Goal: Participate in discussion

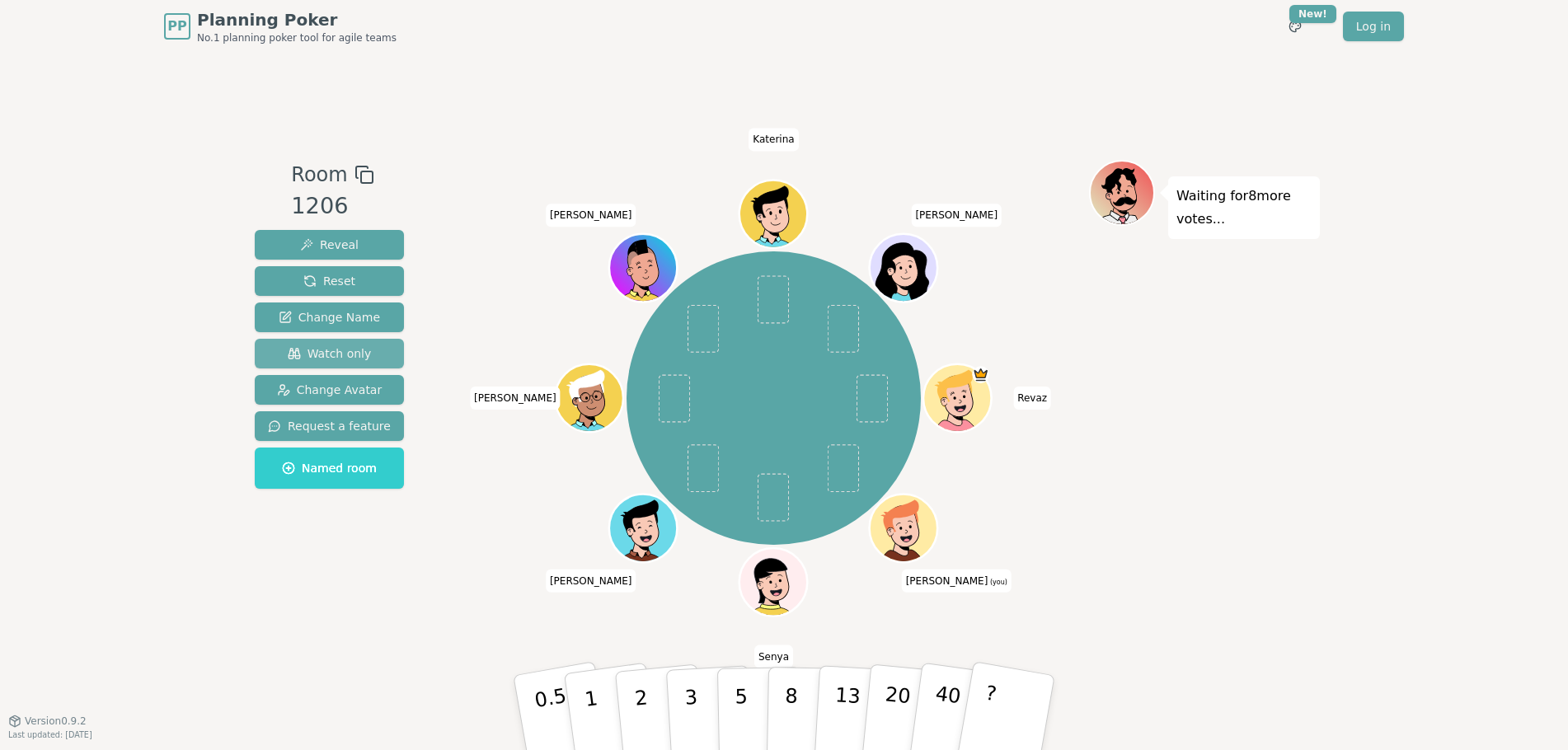
drag, startPoint x: 350, startPoint y: 352, endPoint x: 490, endPoint y: 386, distance: 144.1
click at [349, 352] on span "Watch only" at bounding box center [330, 353] width 84 height 17
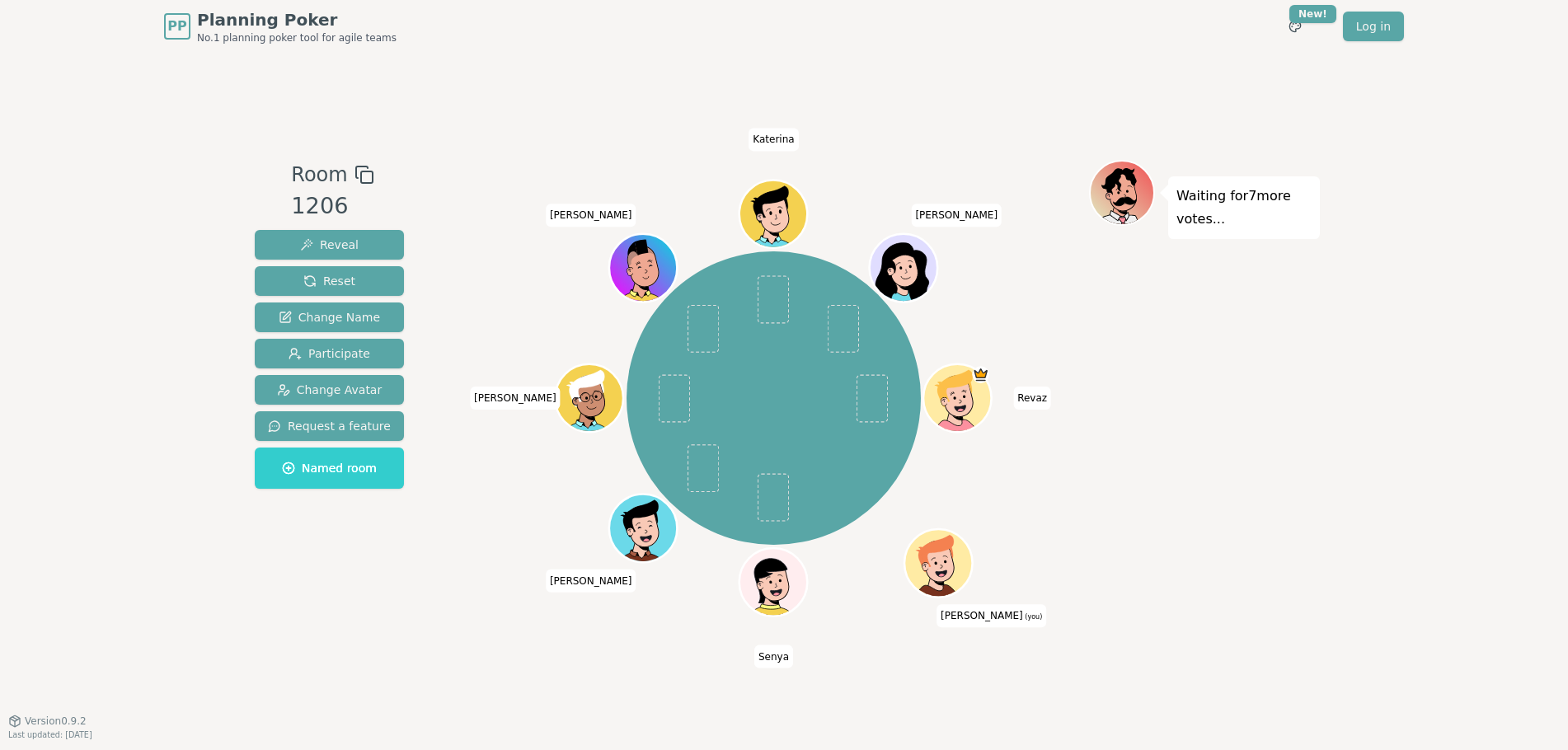
drag, startPoint x: 106, startPoint y: 269, endPoint x: 108, endPoint y: 238, distance: 31.1
click at [106, 269] on div "PP Planning Poker No.1 planning poker tool for agile teams Toggle theme New! Lo…" at bounding box center [784, 375] width 1568 height 750
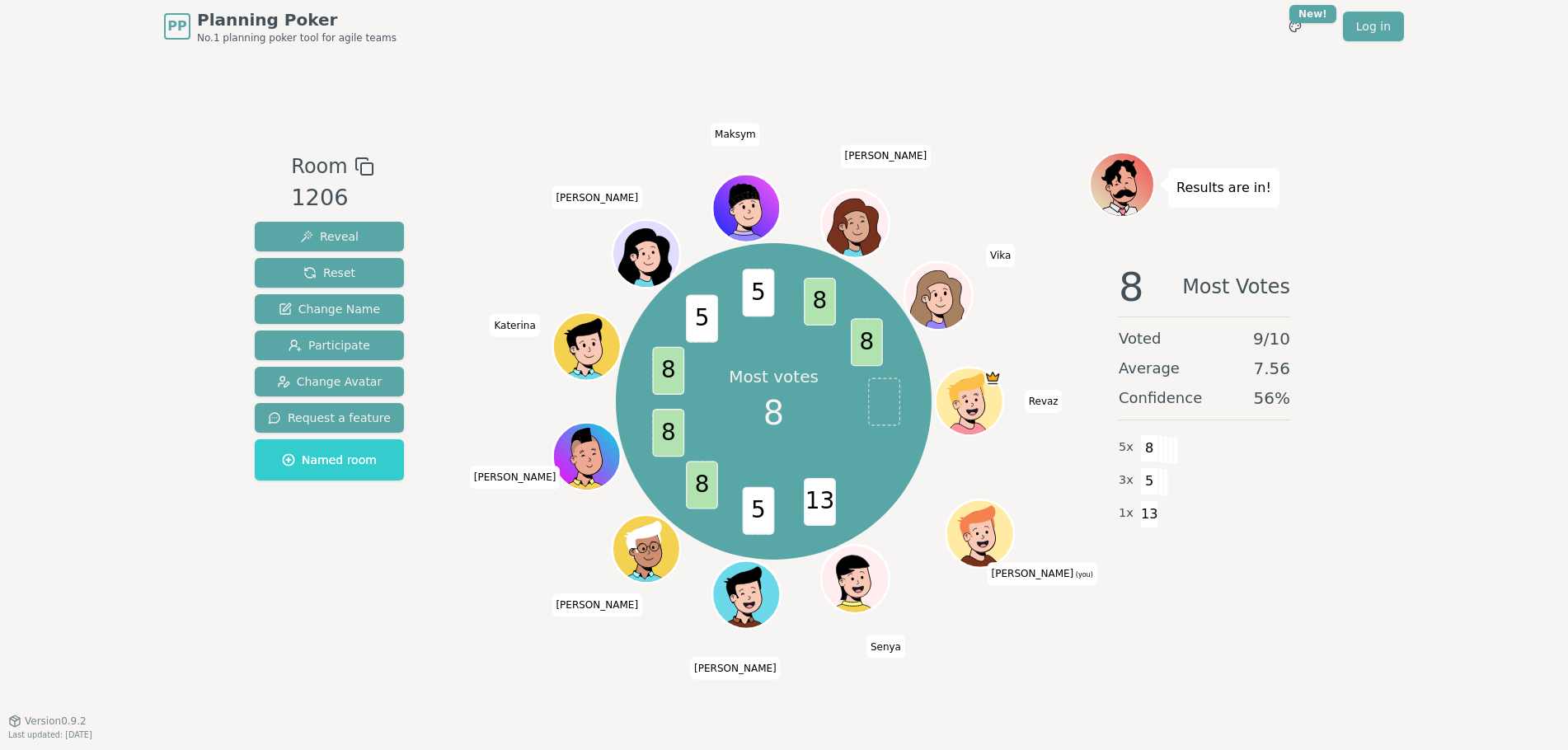
click at [93, 188] on div "PP Planning Poker No.1 planning poker tool for agile teams Toggle theme New! Lo…" at bounding box center [784, 375] width 1568 height 750
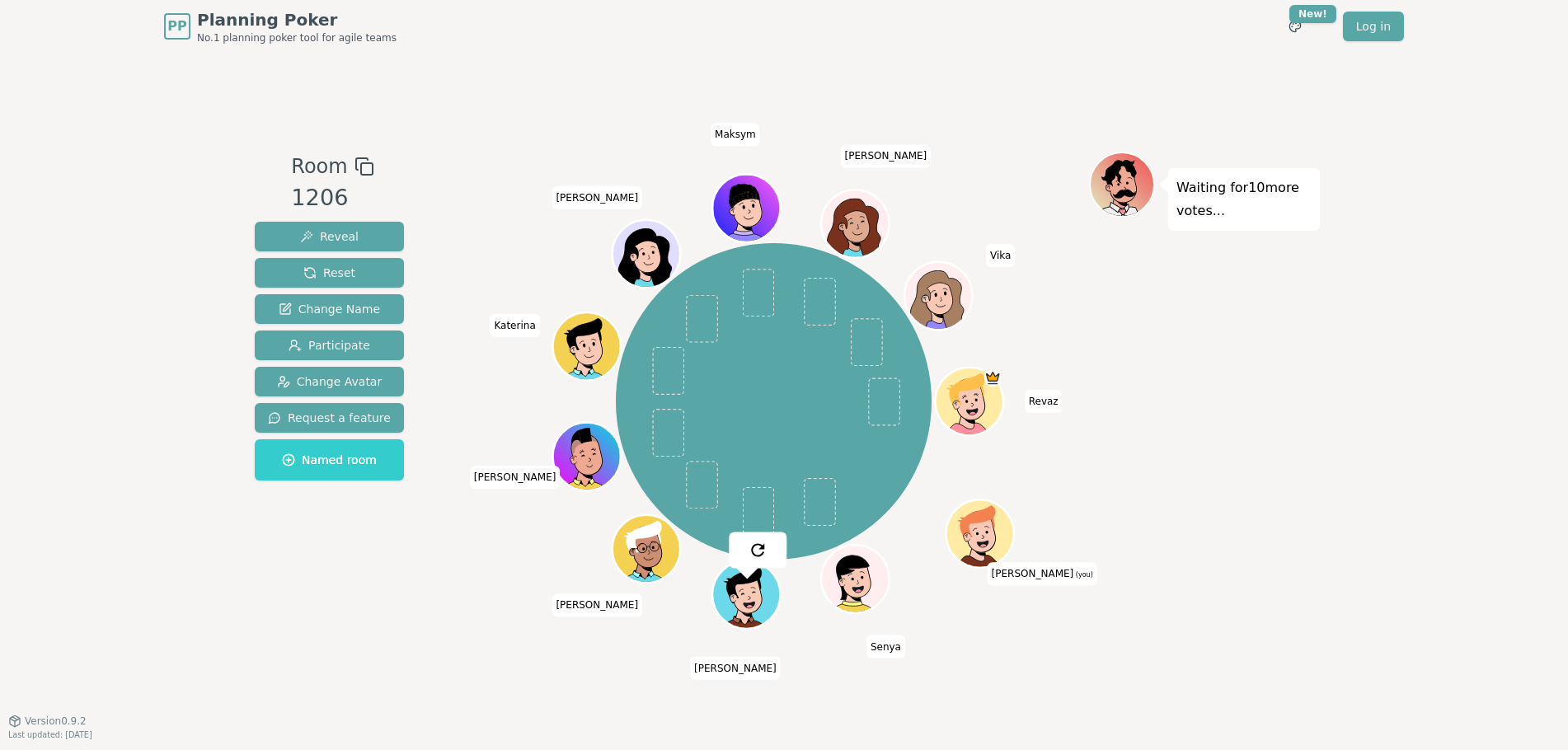
click at [787, 638] on div "Room 1206 Reveal Reset Change Name Participate Change Avatar Request a feature …" at bounding box center [784, 386] width 1072 height 668
drag, startPoint x: 990, startPoint y: 391, endPoint x: 1060, endPoint y: 439, distance: 84.9
click at [1115, 481] on div "Waiting for 10 more votes..." at bounding box center [1204, 386] width 231 height 469
click at [1308, 31] on html "PP Planning Poker No.1 planning poker tool for agile teams Toggle theme New! Lo…" at bounding box center [784, 375] width 1568 height 750
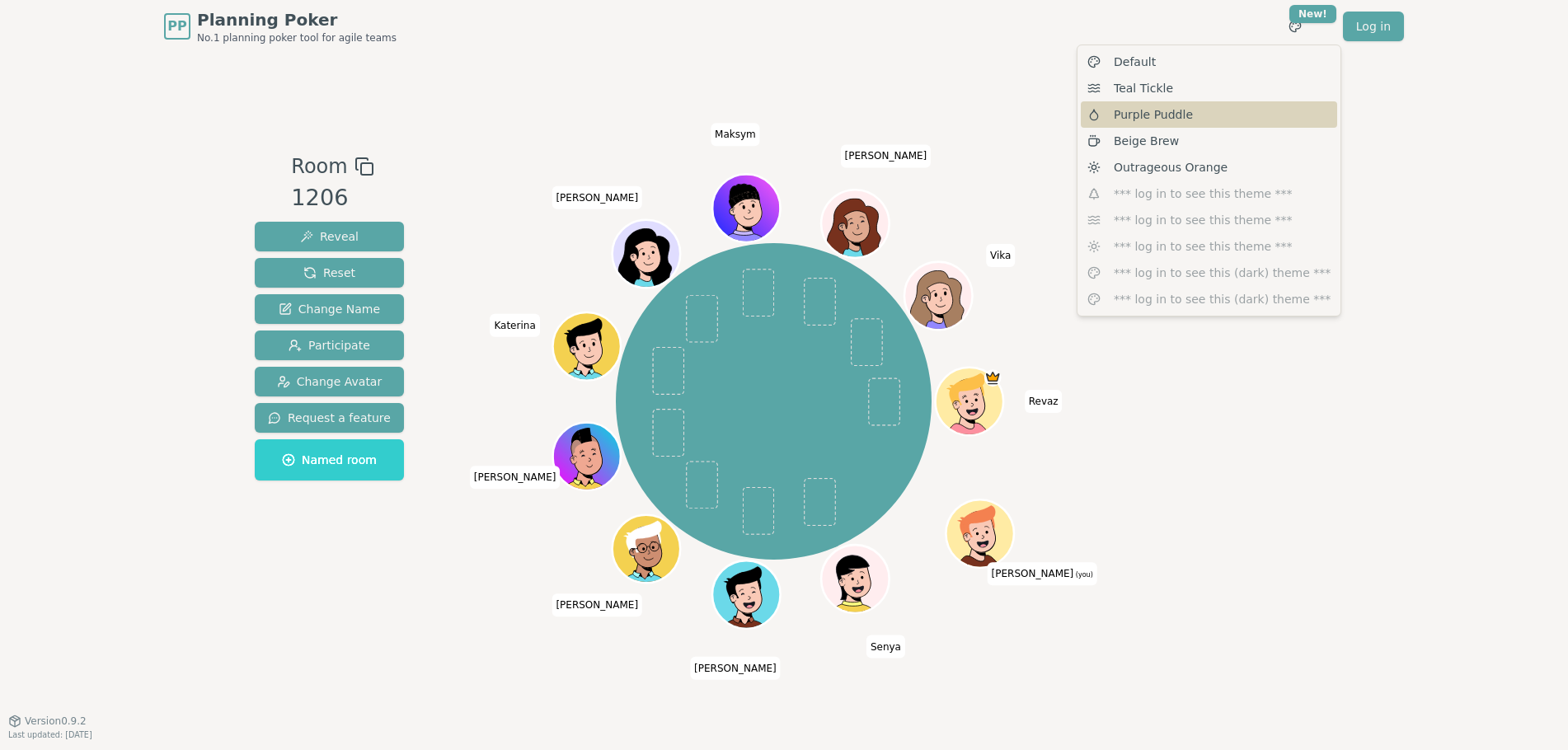
click at [1148, 119] on span "Purple Puddle" at bounding box center [1153, 114] width 79 height 17
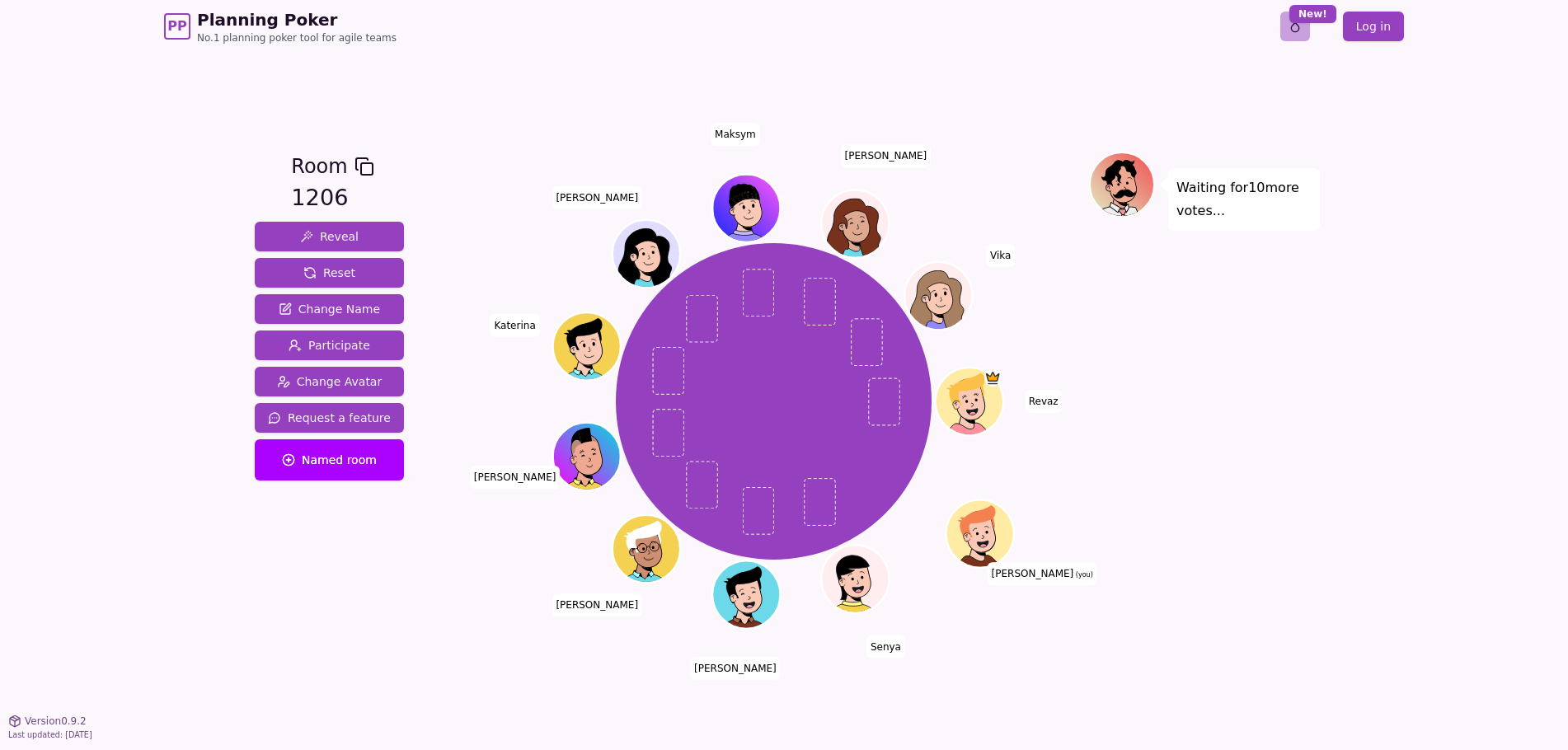
click at [1298, 36] on html "PP Planning Poker No.1 planning poker tool for agile teams Toggle theme New! Lo…" at bounding box center [784, 375] width 1568 height 750
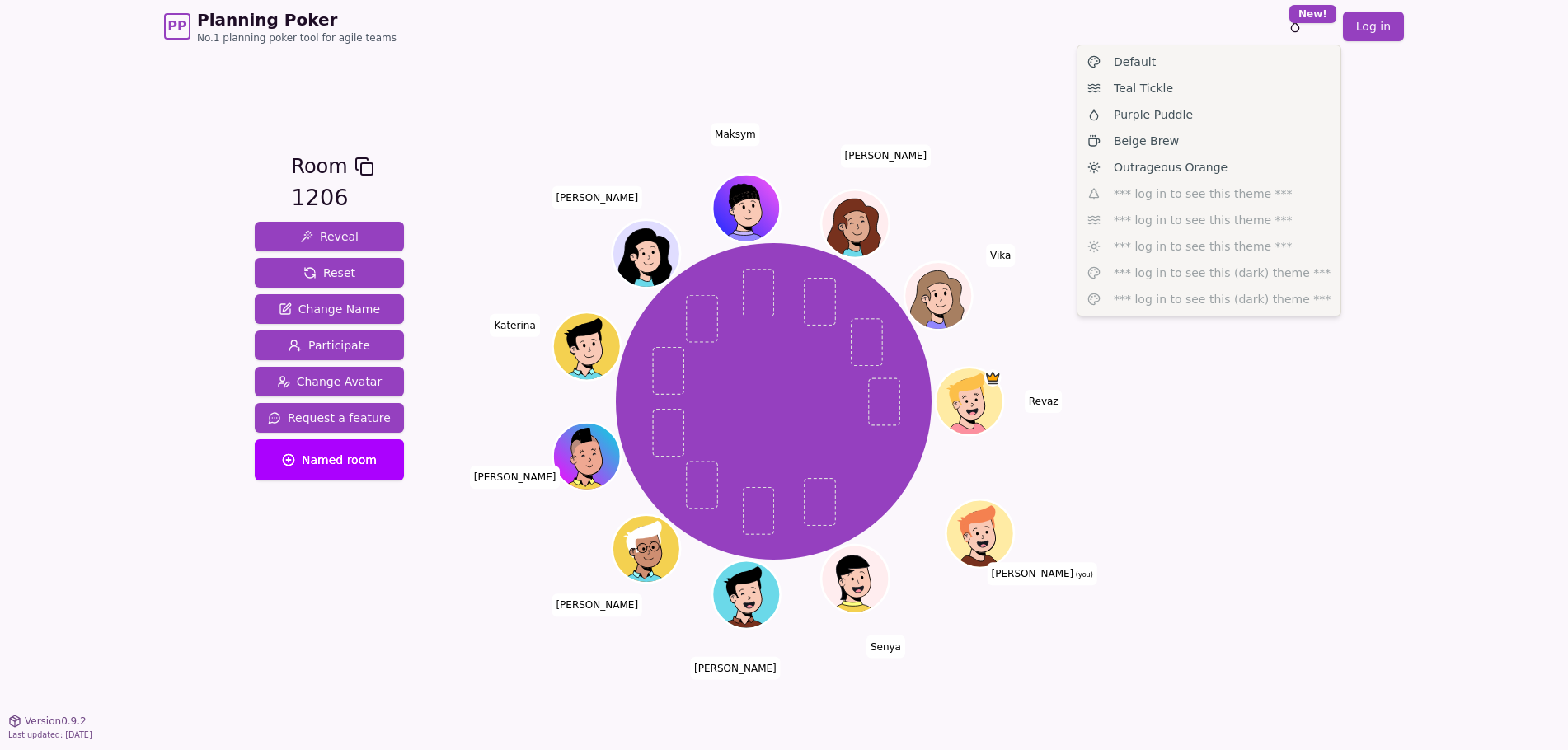
click at [1038, 66] on html "PP Planning Poker No.1 planning poker tool for agile teams Toggle theme New! Lo…" at bounding box center [784, 375] width 1568 height 750
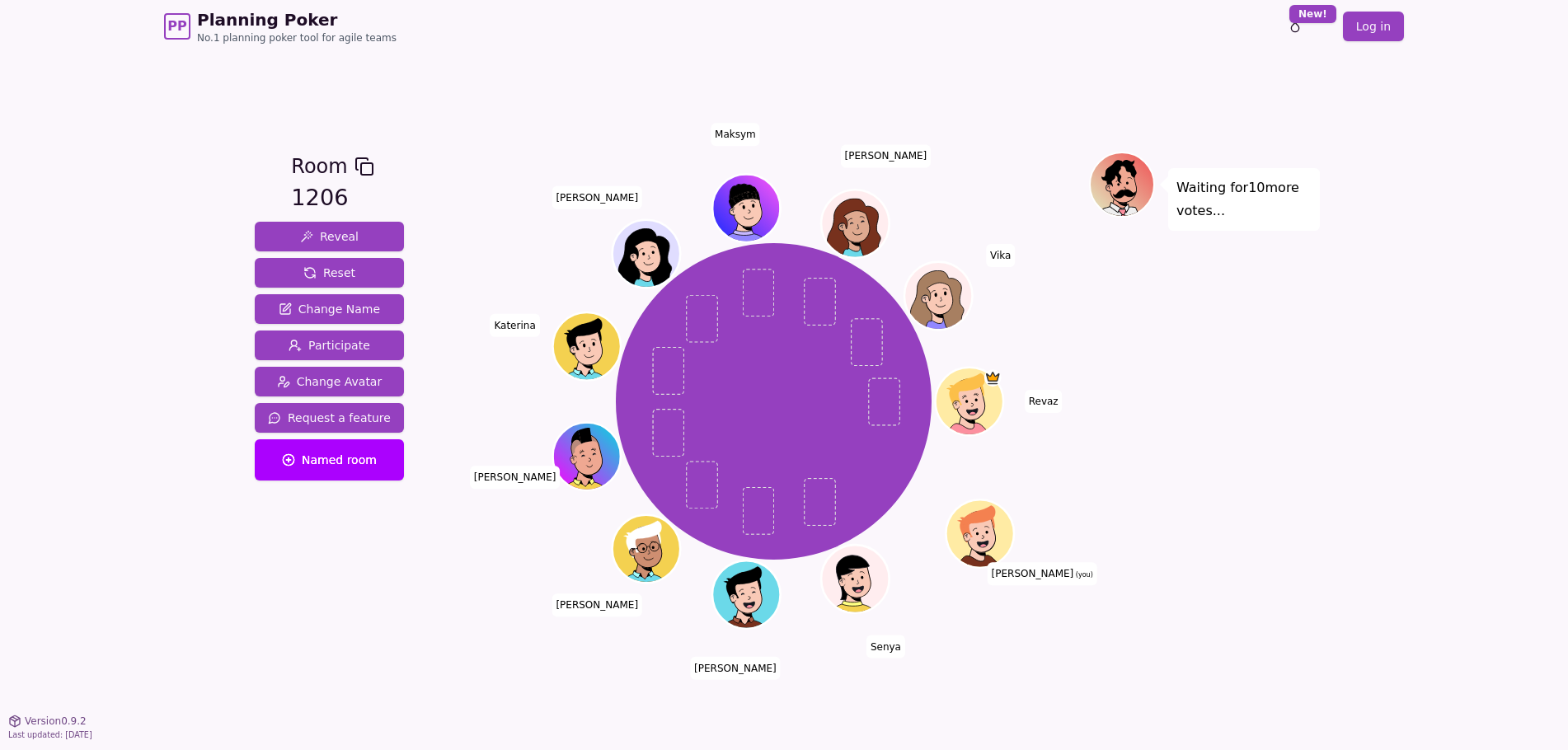
click at [1173, 679] on div "Room 1206 Reveal Reset Change Name Participate Change Avatar Request a feature …" at bounding box center [784, 386] width 1072 height 668
click at [1291, 30] on html "PP Planning Poker No.1 planning poker tool for agile teams Toggle theme New! Lo…" at bounding box center [784, 375] width 1568 height 750
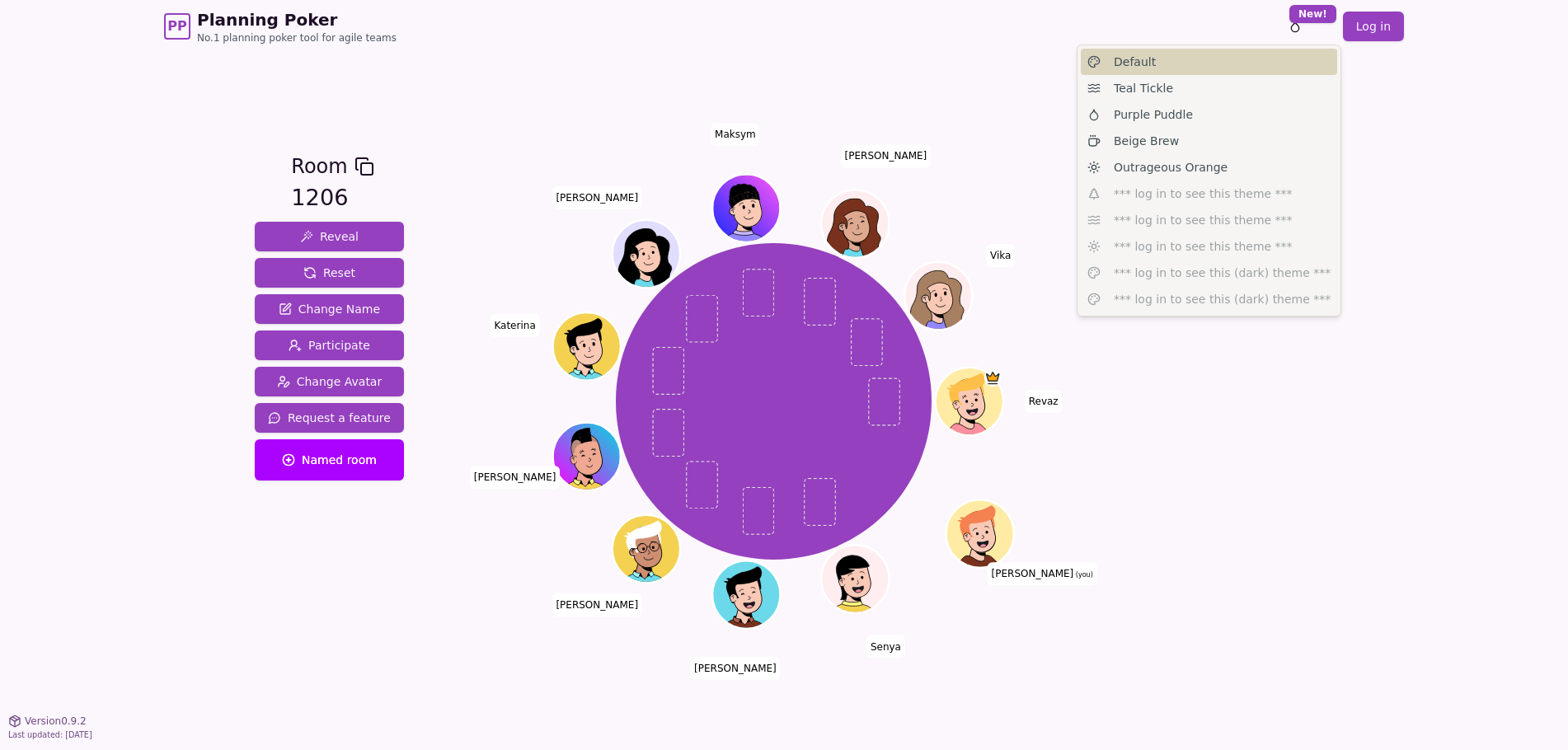
click at [1217, 59] on div "Default" at bounding box center [1209, 61] width 257 height 27
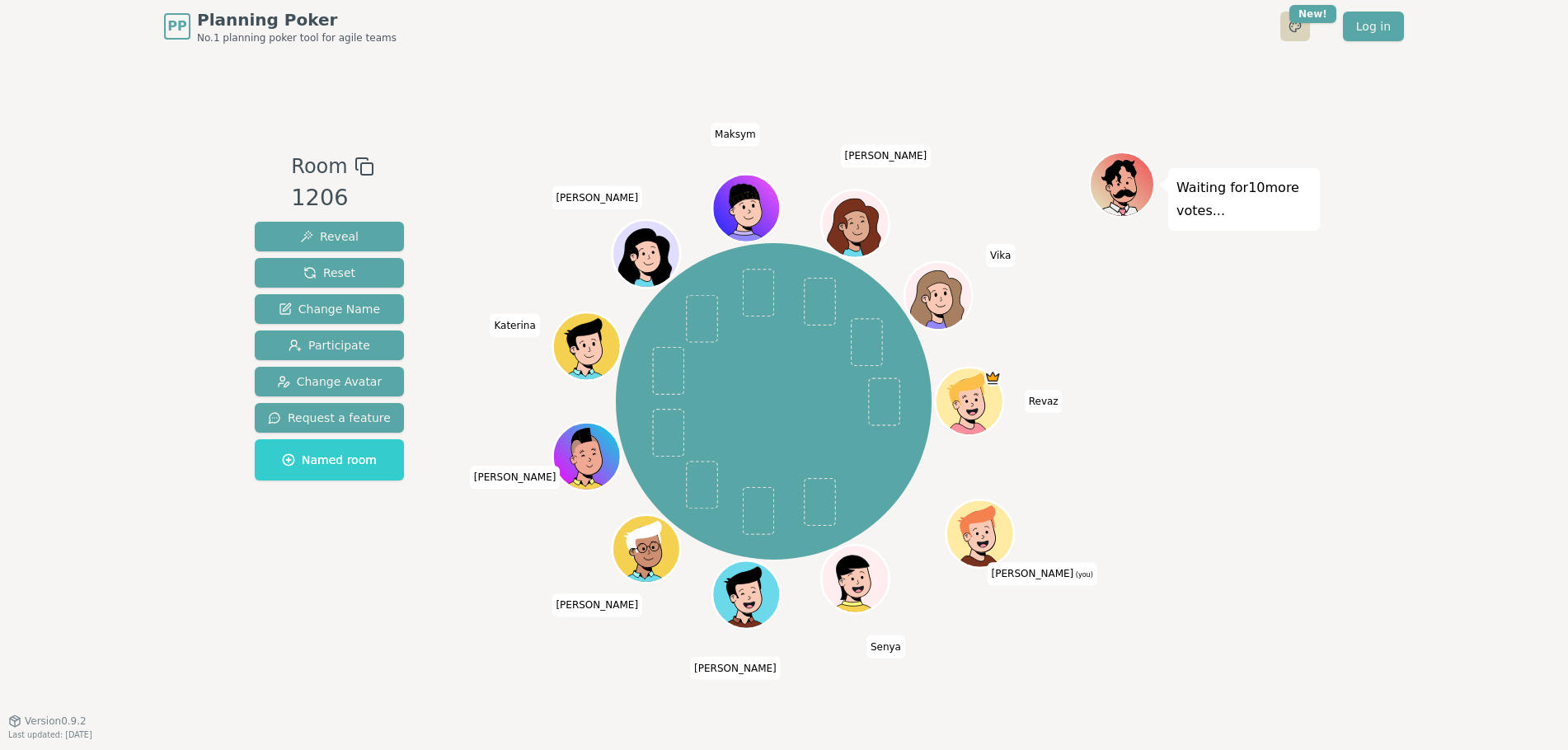
click at [1295, 32] on html "PP Planning Poker No.1 planning poker tool for agile teams Toggle theme New! Lo…" at bounding box center [784, 375] width 1568 height 750
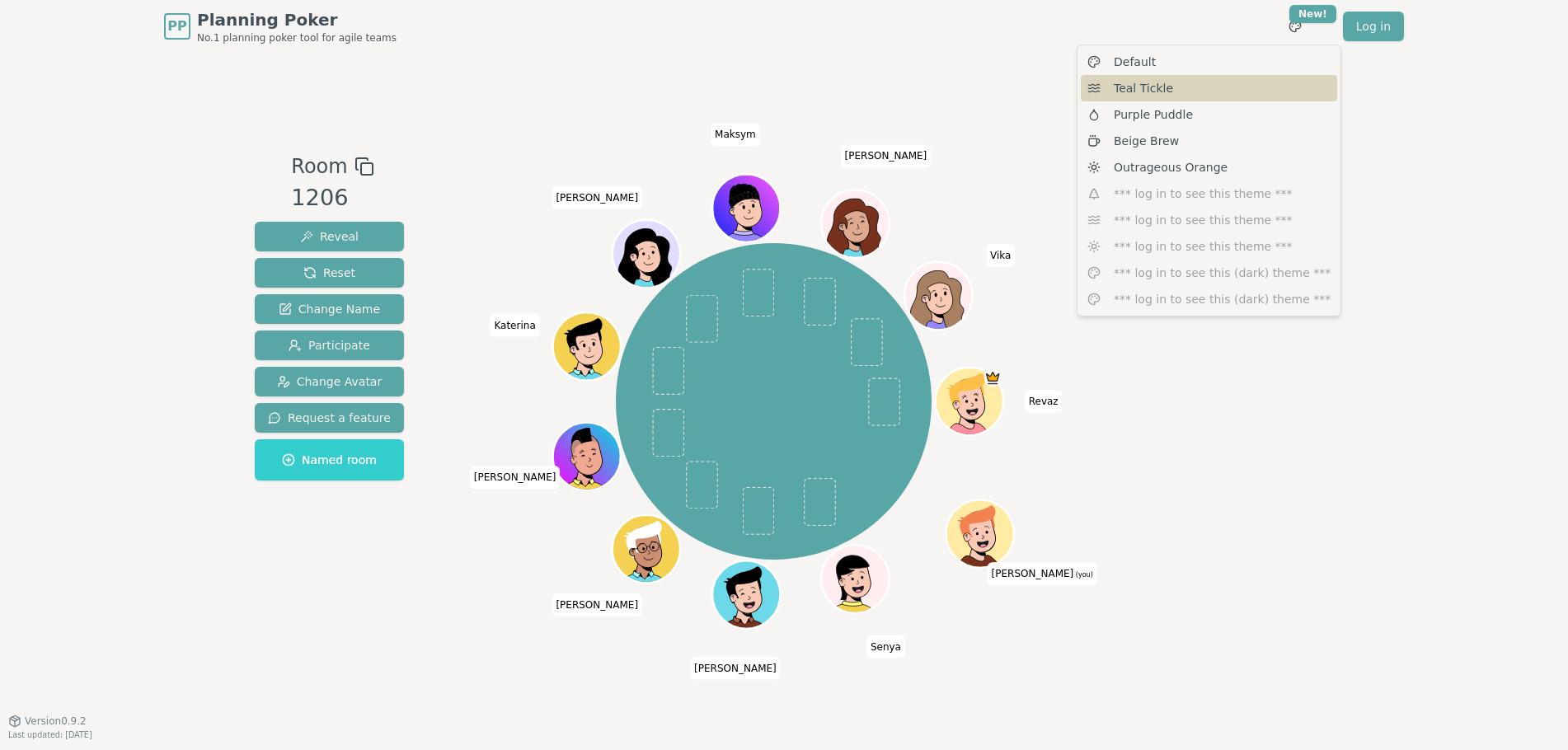
click at [1190, 90] on div "Teal Tickle" at bounding box center [1209, 88] width 257 height 27
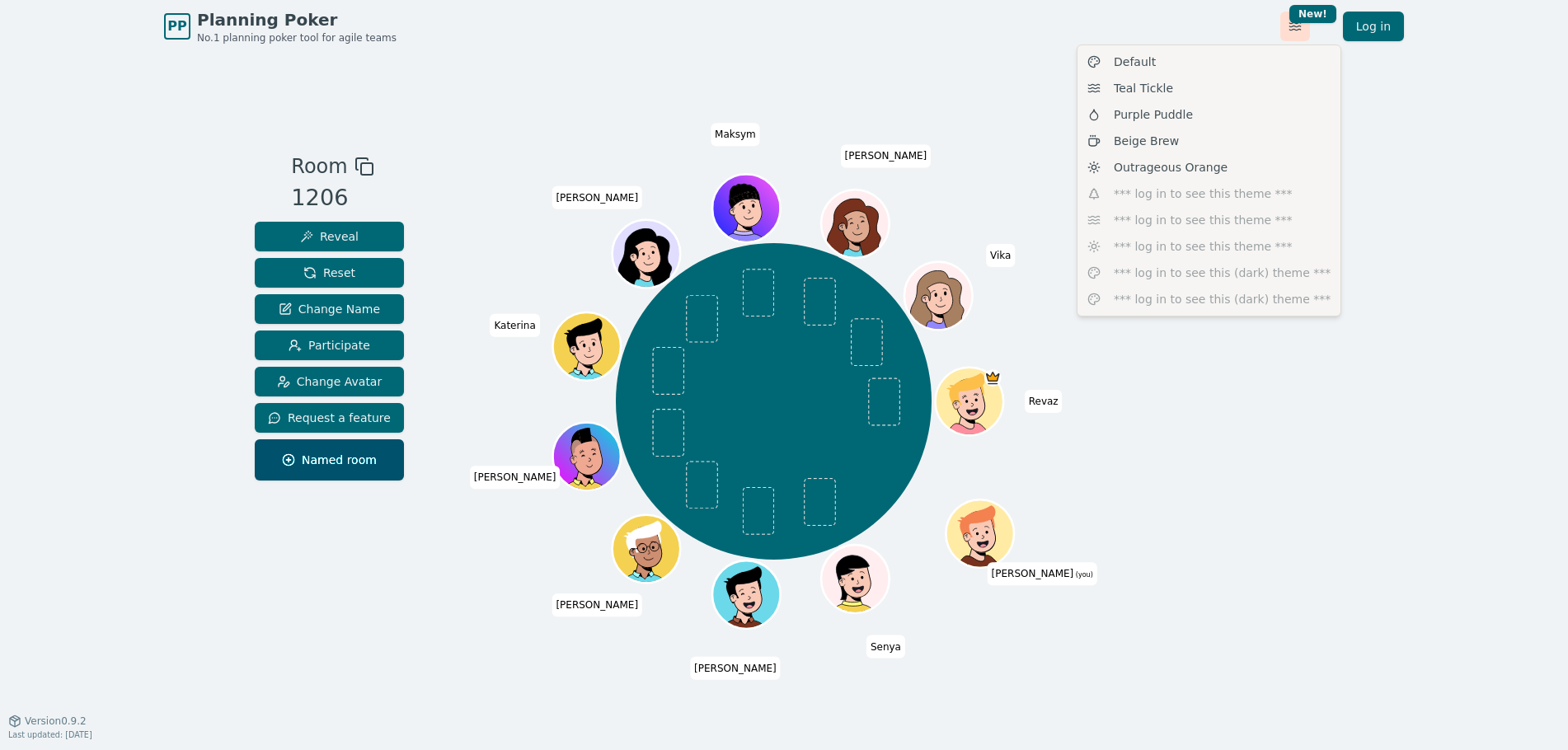
click at [1290, 32] on html "PP Planning Poker No.1 planning poker tool for agile teams Toggle theme New! Lo…" at bounding box center [784, 375] width 1568 height 750
click at [1188, 122] on div "Purple Puddle" at bounding box center [1209, 114] width 257 height 27
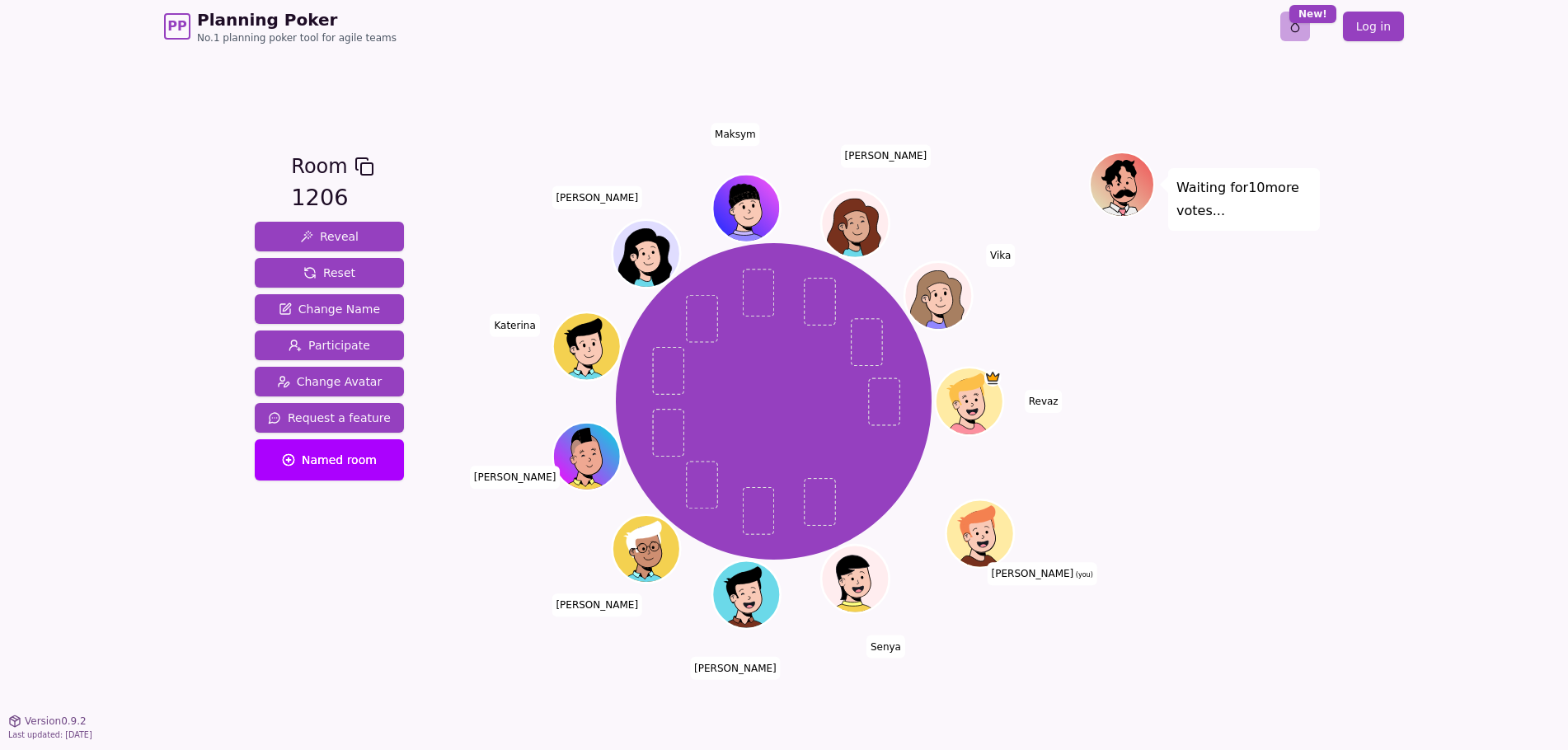
click at [1291, 34] on html "PP Planning Poker No.1 planning poker tool for agile teams Toggle theme New! Lo…" at bounding box center [784, 375] width 1568 height 750
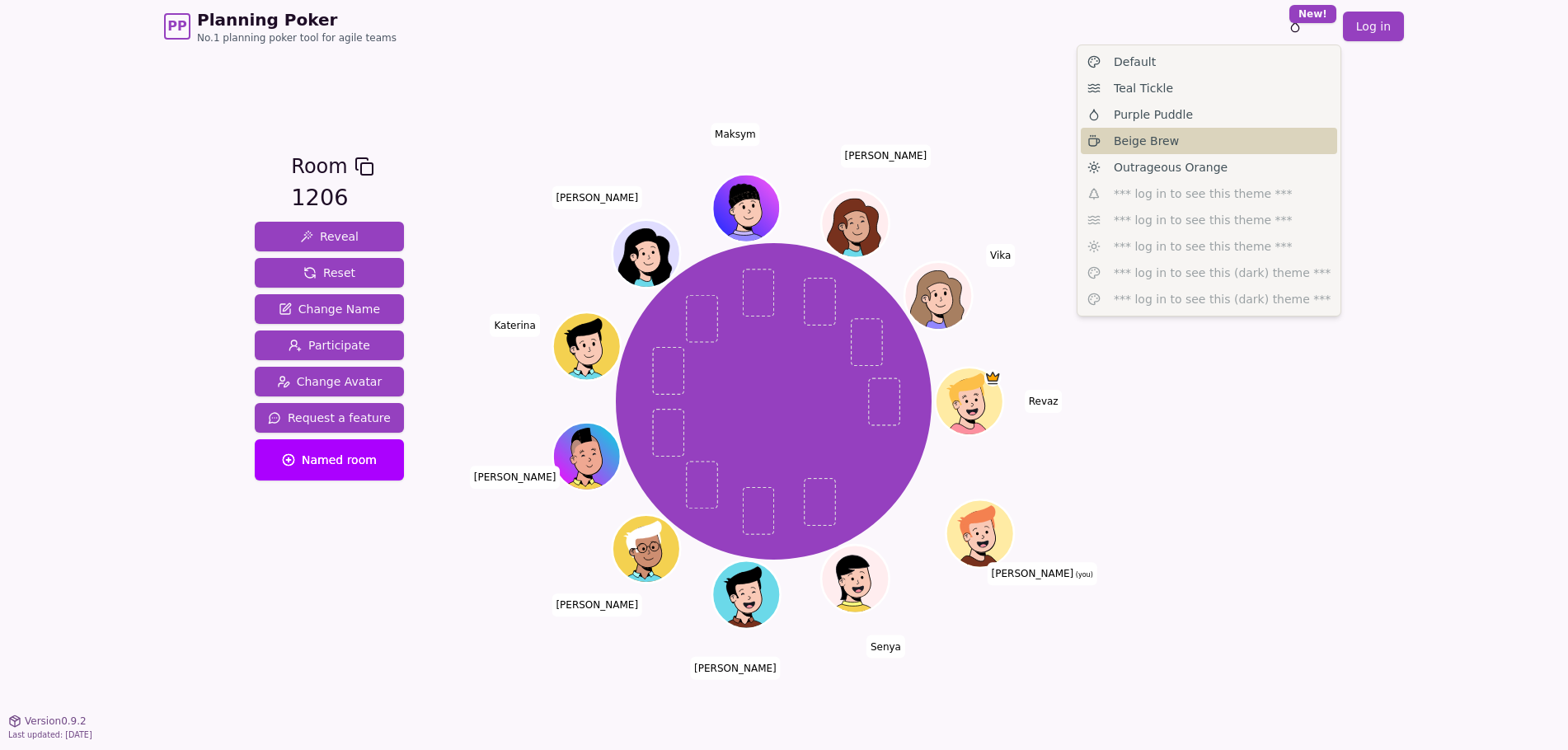
click at [1205, 142] on div "Beige Brew" at bounding box center [1209, 140] width 257 height 27
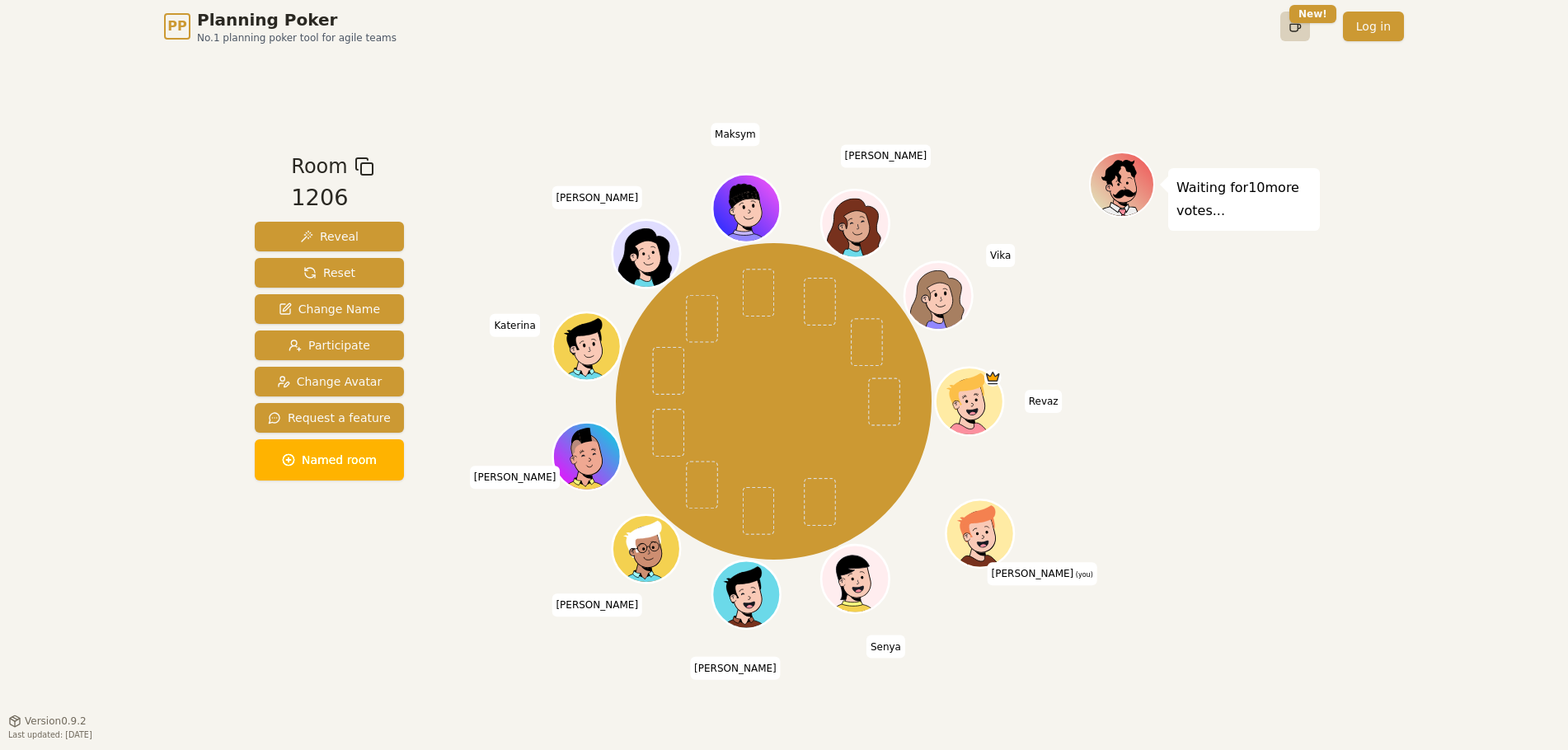
click at [1292, 35] on html "PP Planning Poker No.1 planning poker tool for agile teams Toggle theme New! Lo…" at bounding box center [784, 375] width 1568 height 750
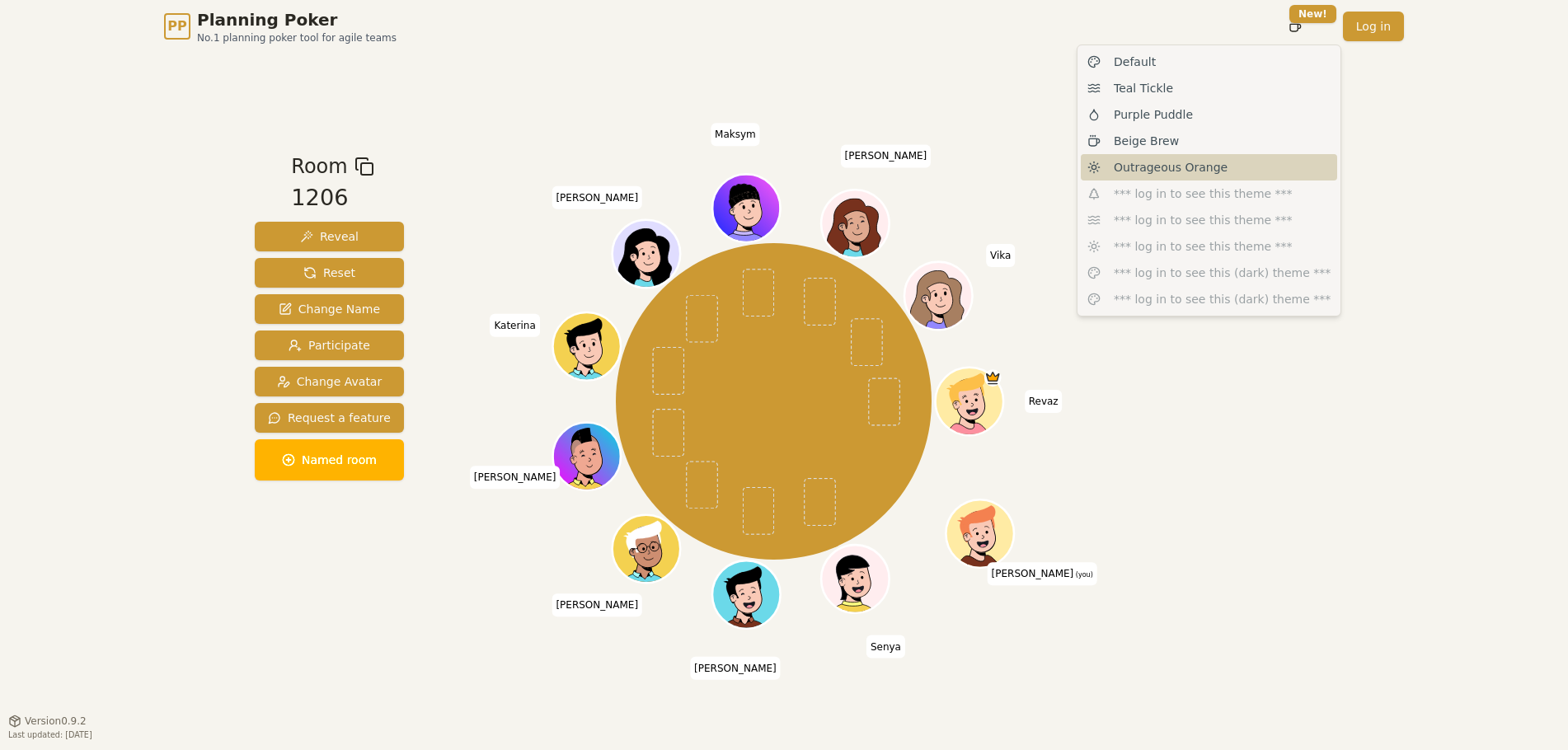
click at [1174, 165] on span "Outrageous Orange" at bounding box center [1169, 167] width 113 height 17
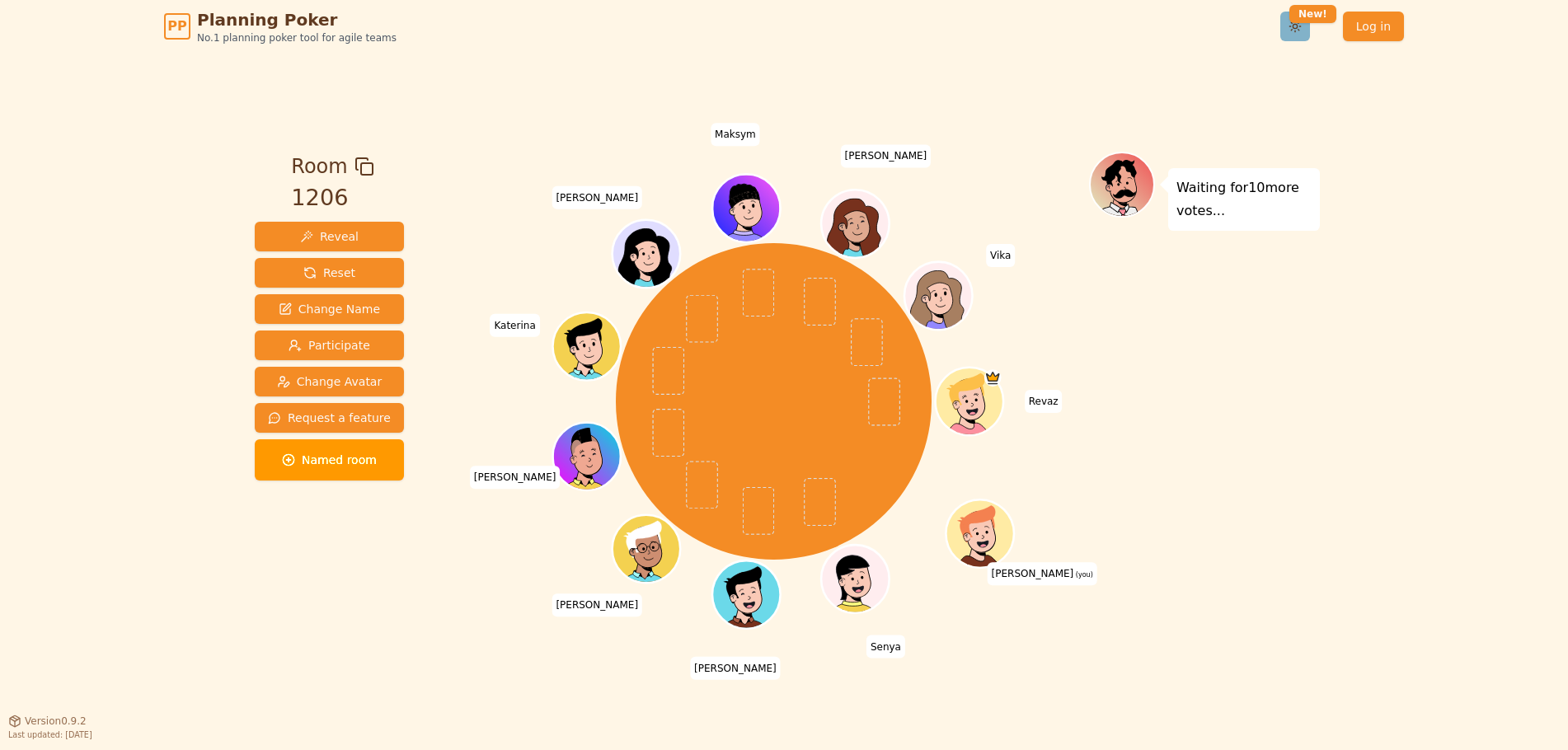
click at [1299, 23] on html "PP Planning Poker No.1 planning poker tool for agile teams Toggle theme New! Lo…" at bounding box center [784, 375] width 1568 height 750
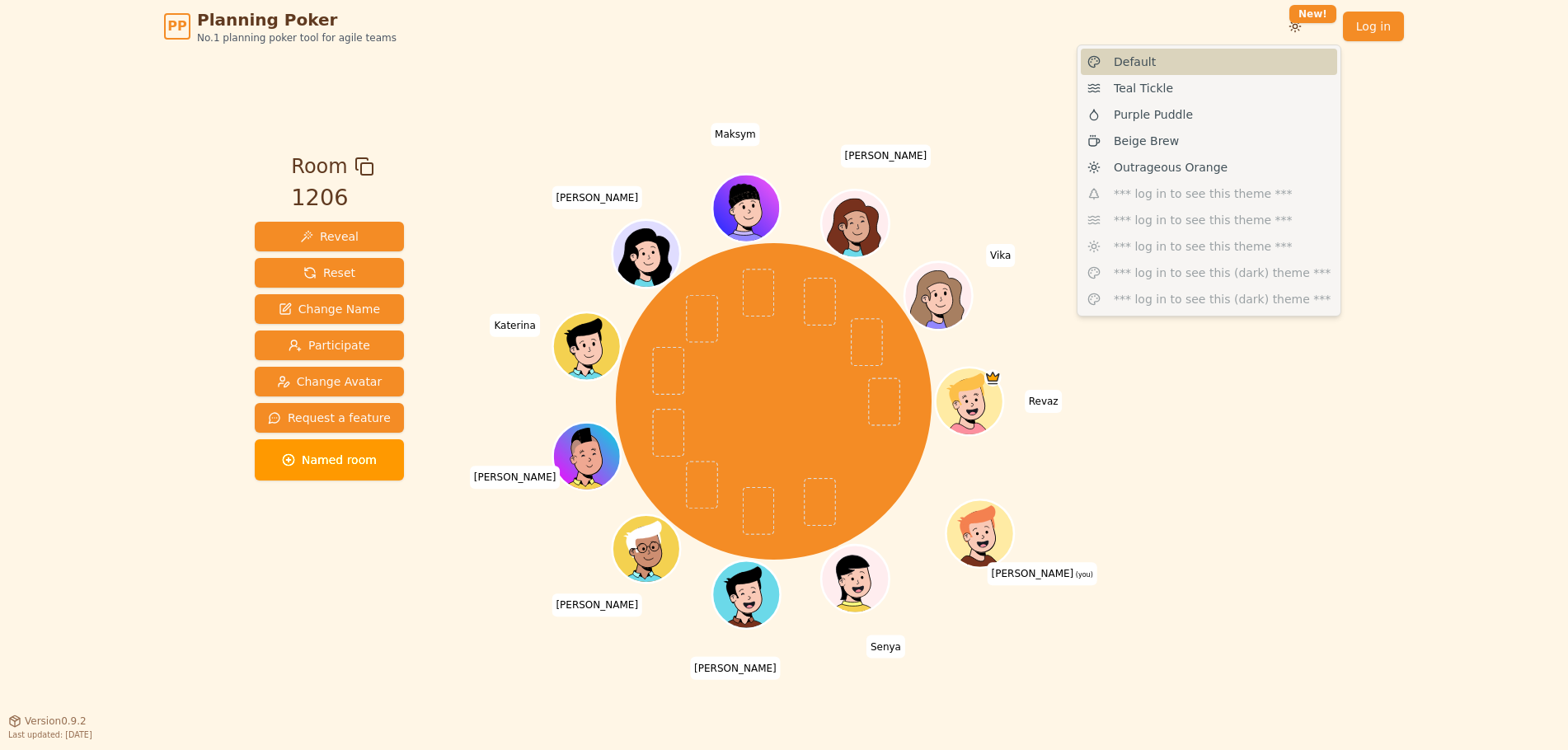
click at [1170, 58] on div "Default" at bounding box center [1209, 61] width 257 height 27
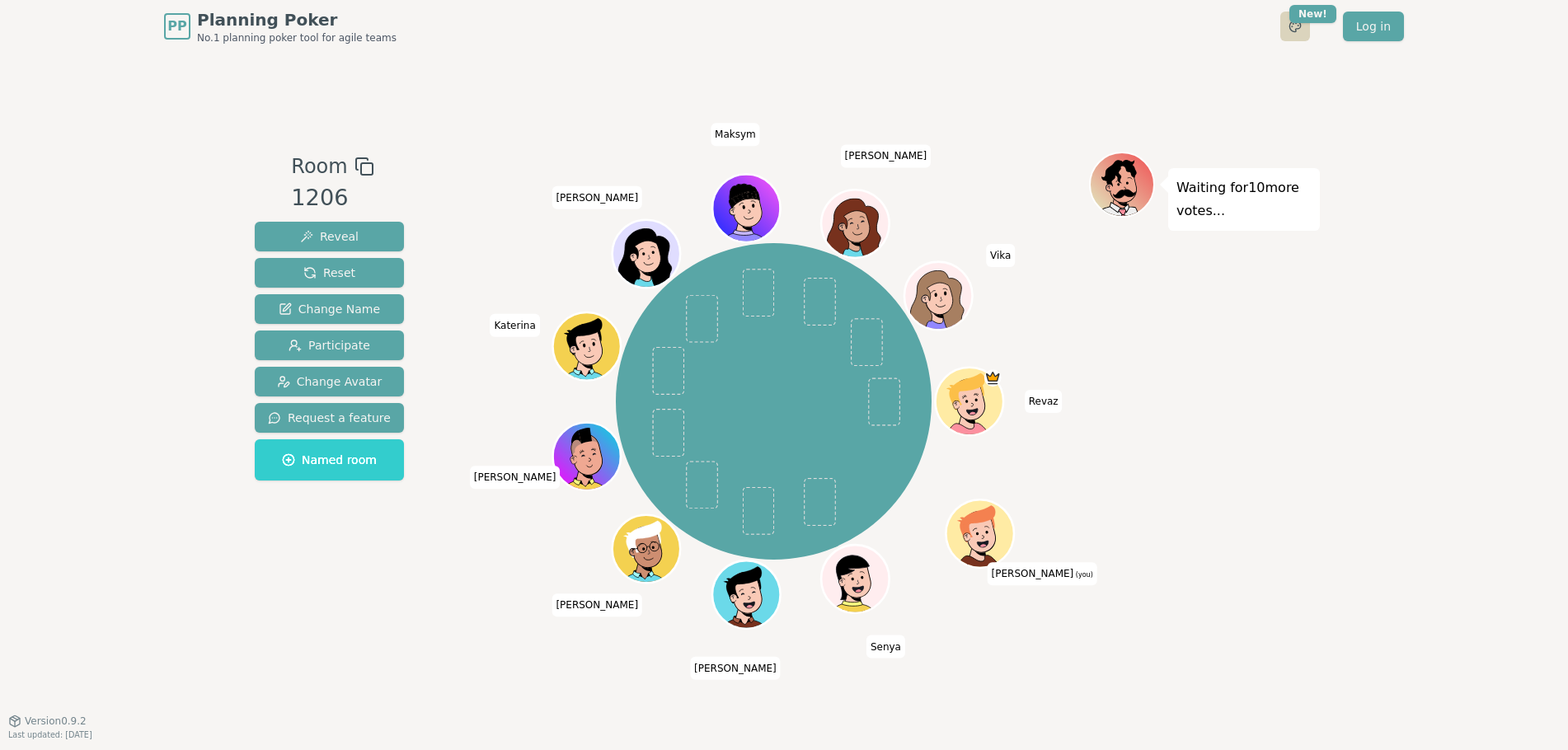
click at [1299, 32] on html "PP Planning Poker No.1 planning poker tool for agile teams Toggle theme New! Lo…" at bounding box center [784, 375] width 1568 height 750
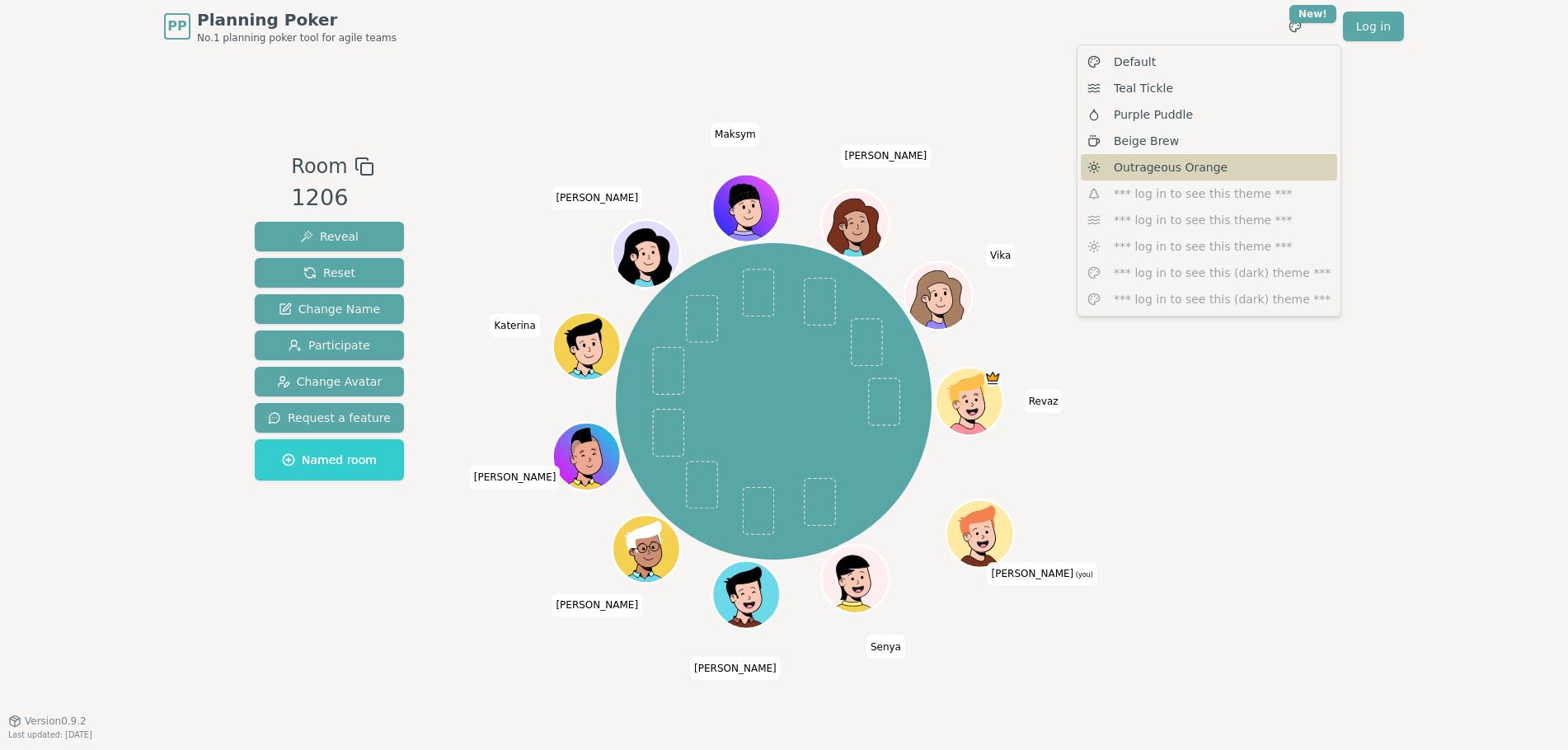
click at [1182, 168] on span "Outrageous Orange" at bounding box center [1169, 167] width 113 height 17
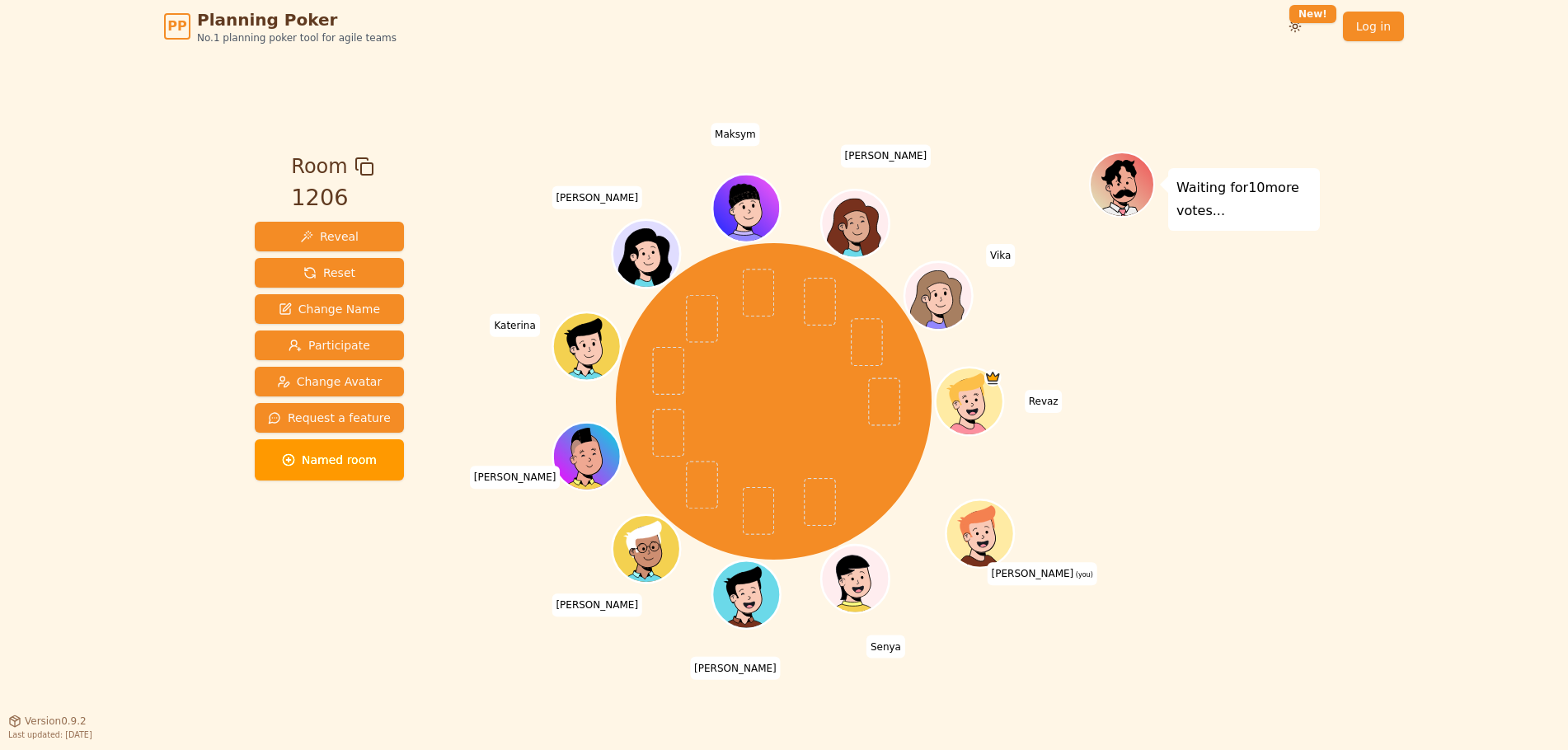
click at [1315, 406] on div "Waiting for 10 more votes..." at bounding box center [1204, 386] width 231 height 469
click at [105, 281] on div "PP Planning Poker No.1 planning poker tool for agile teams Toggle theme New! Lo…" at bounding box center [784, 375] width 1568 height 750
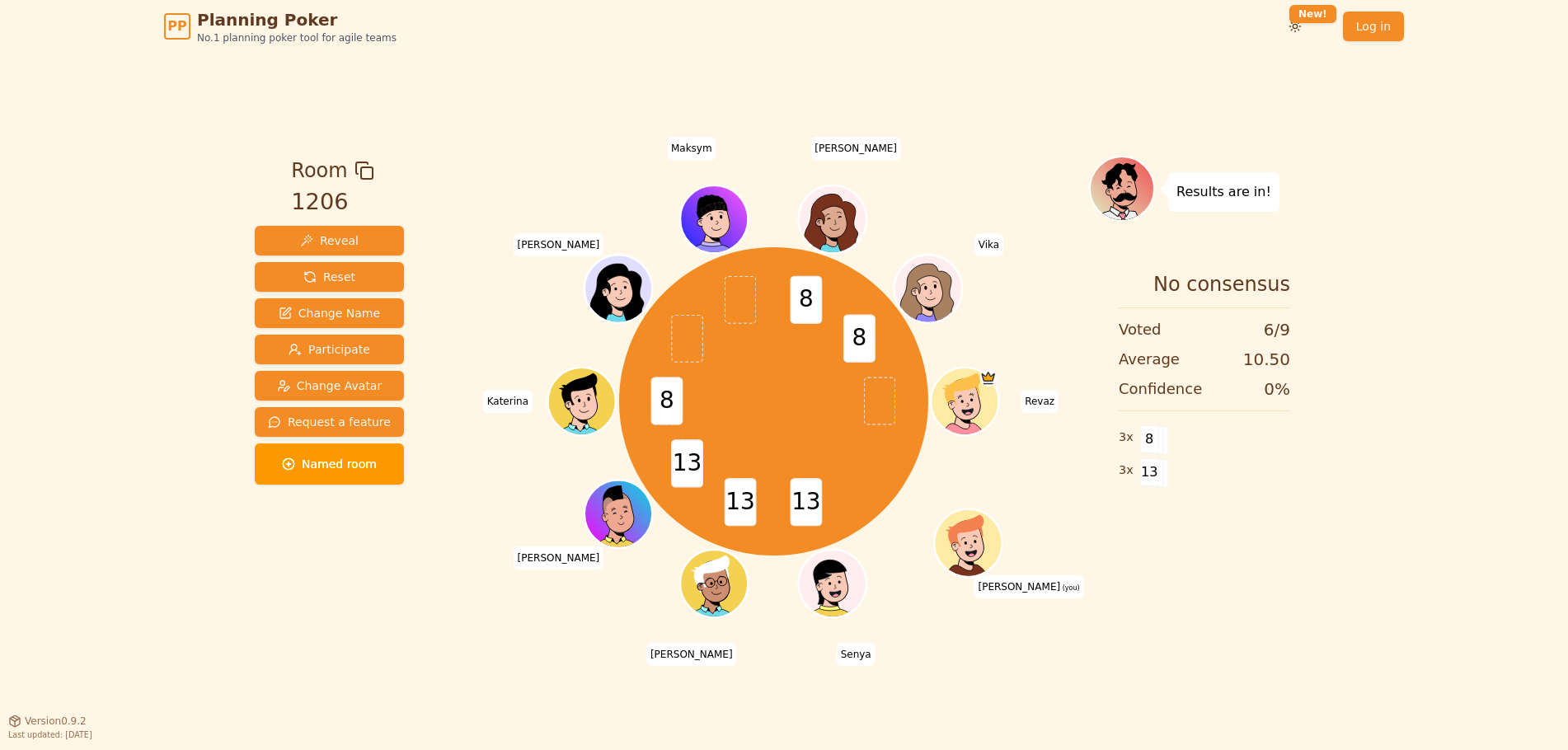
drag, startPoint x: 113, startPoint y: 120, endPoint x: 144, endPoint y: 48, distance: 78.4
click at [113, 121] on div "PP Planning Poker No.1 planning poker tool for agile teams Toggle theme New! Lo…" at bounding box center [784, 375] width 1568 height 750
drag, startPoint x: 337, startPoint y: 277, endPoint x: 436, endPoint y: 308, distance: 103.7
click at [337, 277] on span "Reset" at bounding box center [329, 276] width 52 height 17
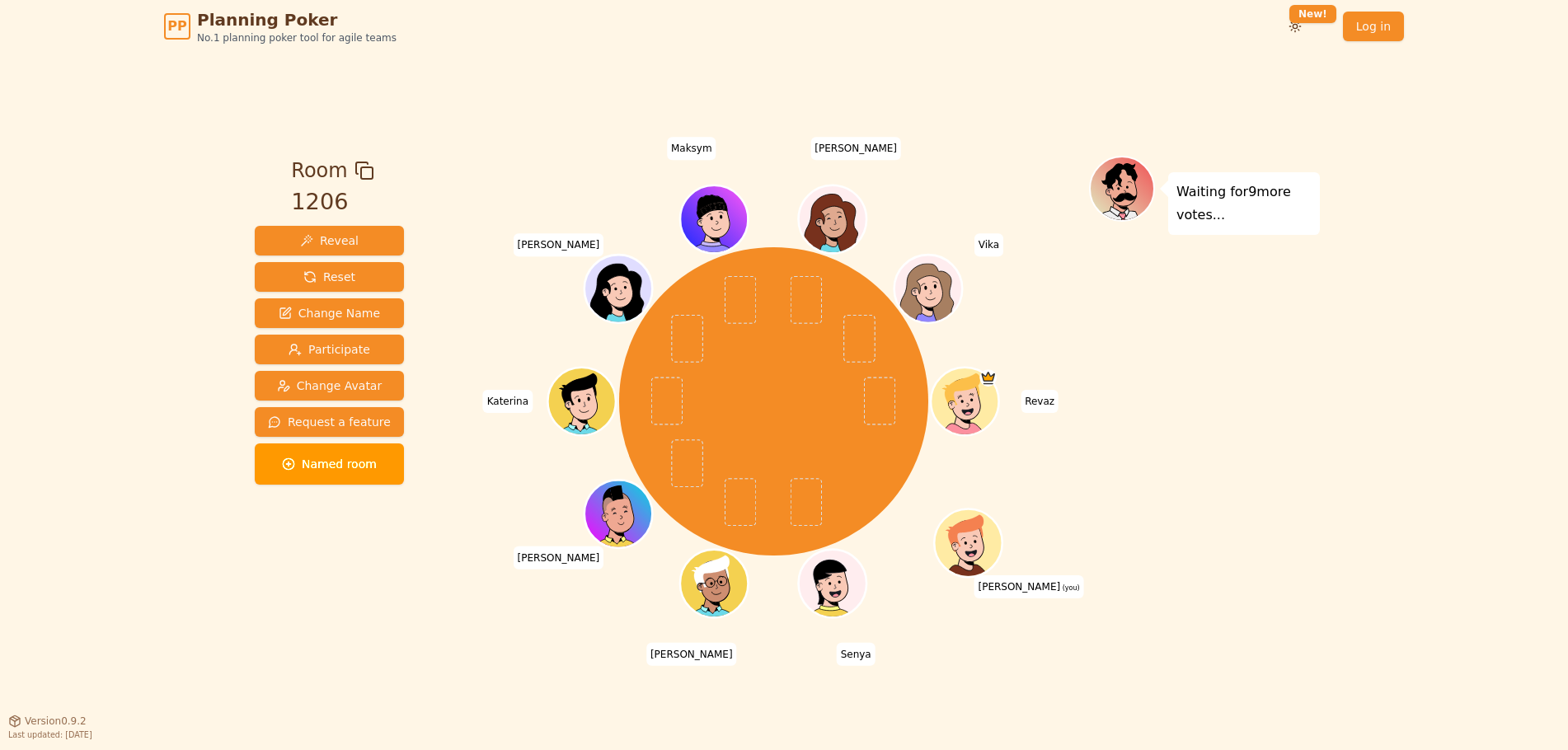
click at [118, 137] on div "PP Planning Poker No.1 planning poker tool for agile teams Toggle theme New! Lo…" at bounding box center [784, 375] width 1568 height 750
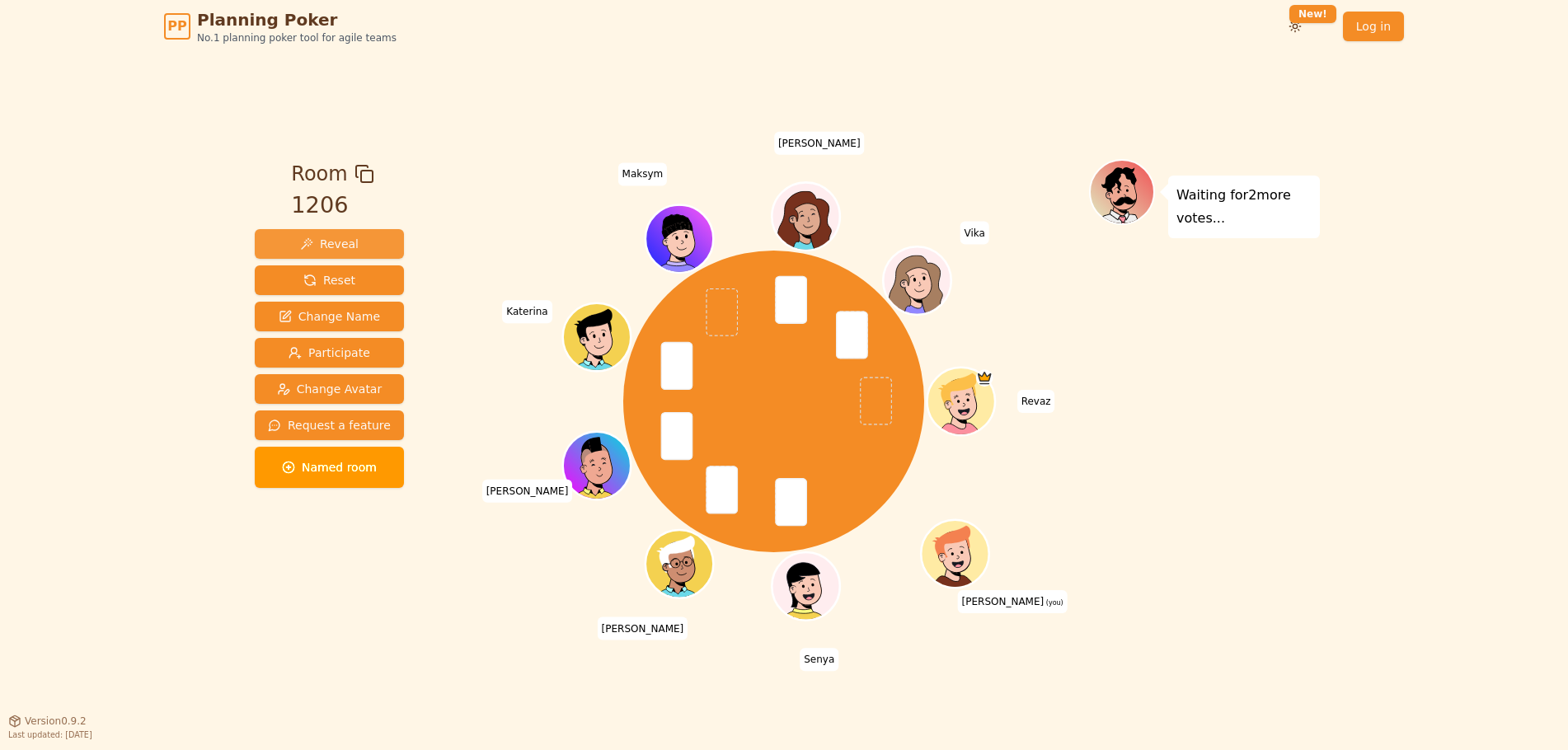
click at [338, 251] on span "Reveal" at bounding box center [329, 244] width 58 height 17
